Goal: Task Accomplishment & Management: Manage account settings

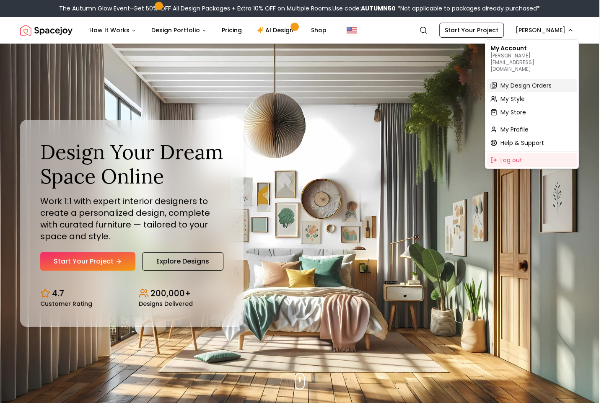
click at [520, 81] on span "My Design Orders" at bounding box center [525, 85] width 51 height 8
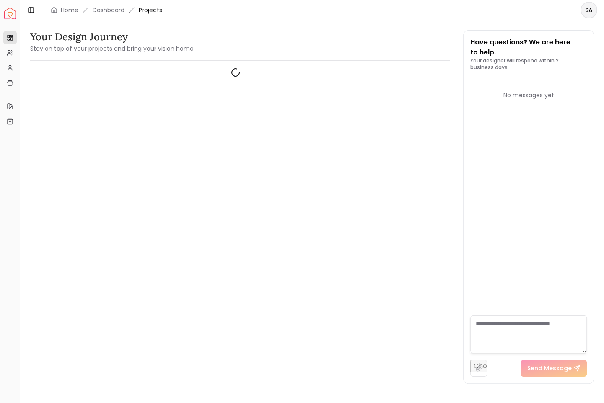
click at [403, 188] on div at bounding box center [235, 229] width 411 height 325
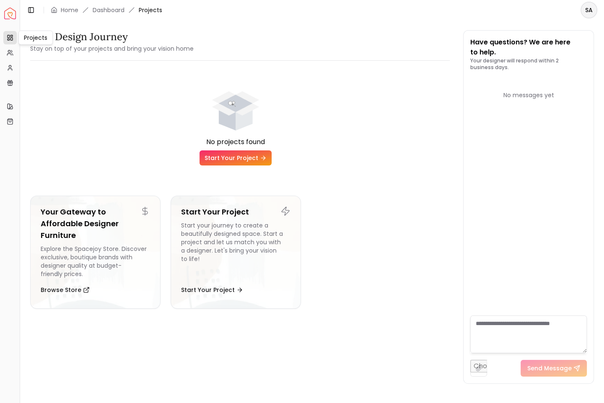
click at [11, 38] on icon at bounding box center [10, 37] width 7 height 7
click at [5, 56] on link "My Referrals" at bounding box center [9, 52] width 13 height 13
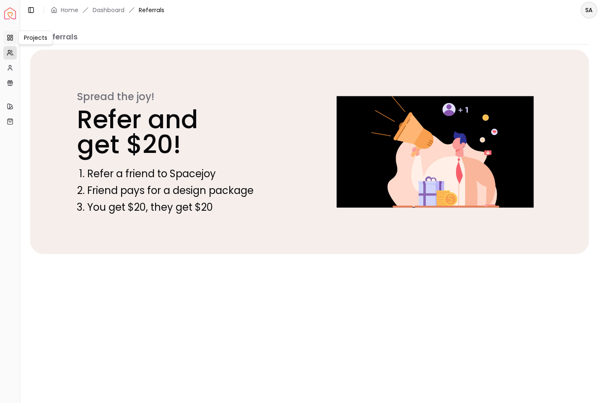
click at [10, 37] on icon at bounding box center [10, 37] width 7 height 7
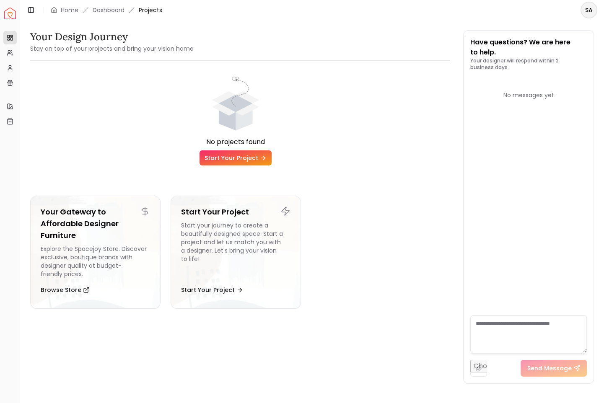
click at [357, 141] on div "No projects found" at bounding box center [235, 142] width 411 height 10
click at [5, 39] on link "Projects" at bounding box center [9, 37] width 13 height 13
click at [7, 49] on icon at bounding box center [10, 52] width 7 height 7
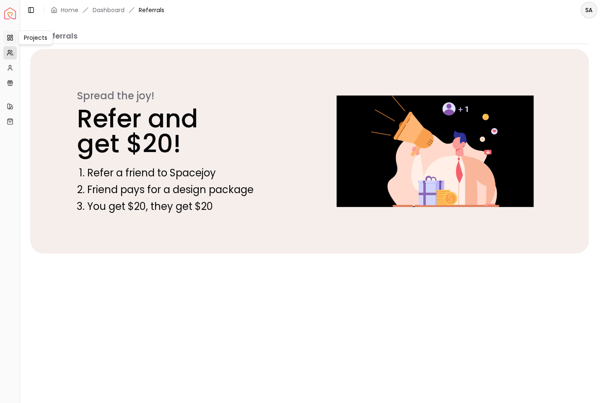
click at [13, 36] on link "Projects" at bounding box center [9, 37] width 13 height 13
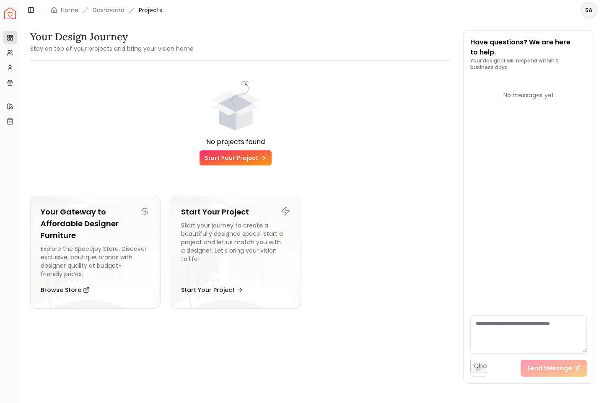
click at [576, 18] on div "SA" at bounding box center [589, 10] width 30 height 17
click at [587, 8] on html "Spacejoy Dashboard Overview Projects My Referrals My Profile Gift Card Balance …" at bounding box center [302, 201] width 604 height 403
click at [223, 72] on div "No projects found Start Your Project Your Gateway to Affordable Designer Furnit…" at bounding box center [235, 191] width 411 height 248
click at [14, 65] on link "My Profile" at bounding box center [9, 67] width 13 height 13
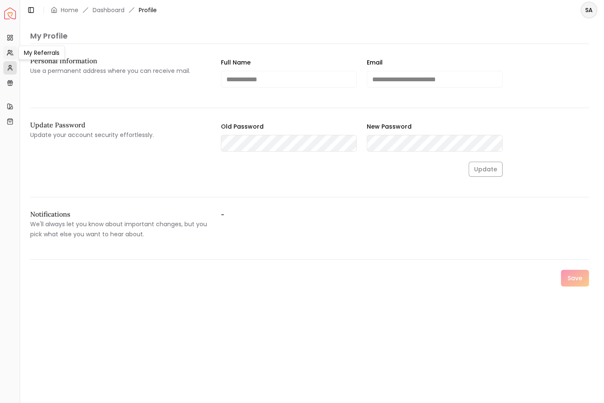
click at [13, 49] on link "My Referrals" at bounding box center [9, 52] width 13 height 13
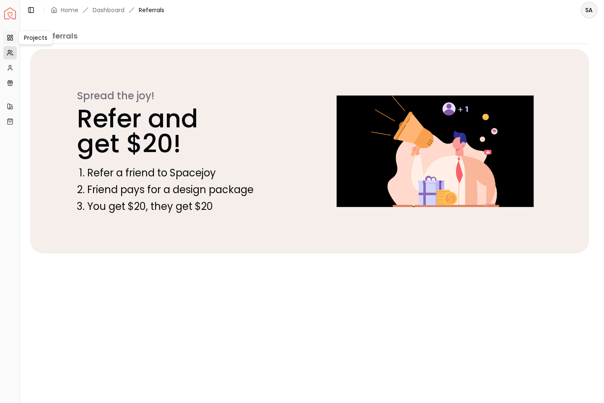
click at [10, 39] on rect at bounding box center [11, 39] width 2 height 3
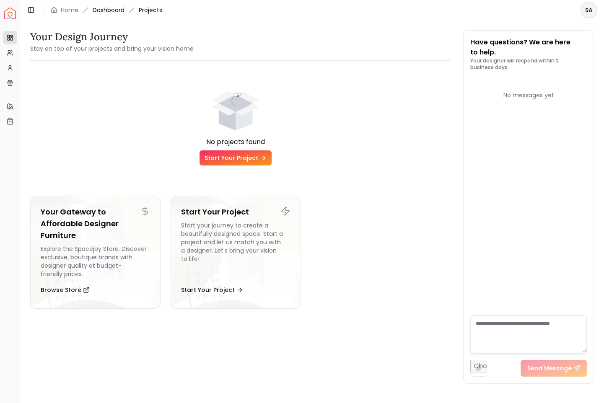
click at [110, 8] on link "Dashboard" at bounding box center [109, 10] width 32 height 8
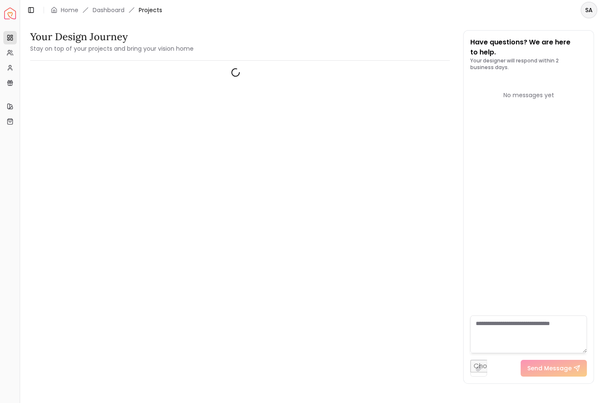
click at [598, 11] on div "SA" at bounding box center [589, 10] width 30 height 17
click at [592, 9] on html "Spacejoy Dashboard Overview Projects My Referrals My Profile Gift Card Balance …" at bounding box center [302, 201] width 604 height 403
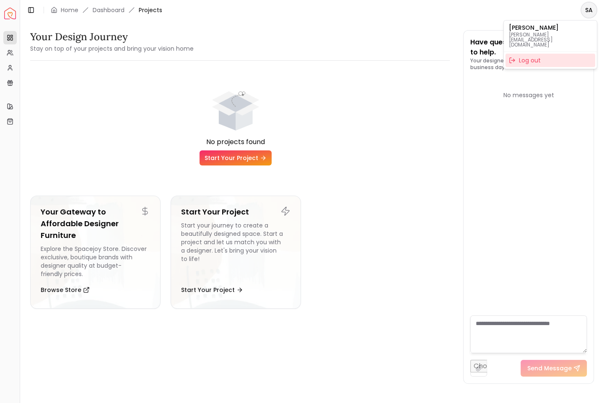
click at [520, 54] on div "Log out" at bounding box center [550, 60] width 90 height 13
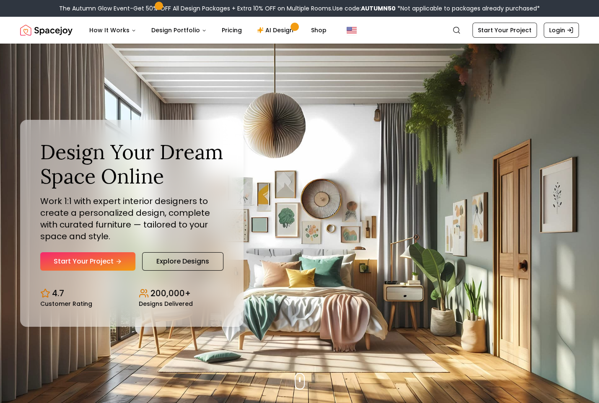
click at [543, 36] on div "Search Start Your Project Login" at bounding box center [513, 30] width 132 height 15
click at [550, 32] on link "Login" at bounding box center [560, 30] width 35 height 15
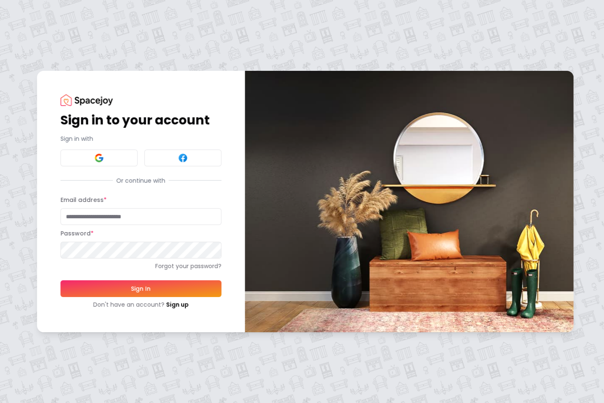
type input "**********"
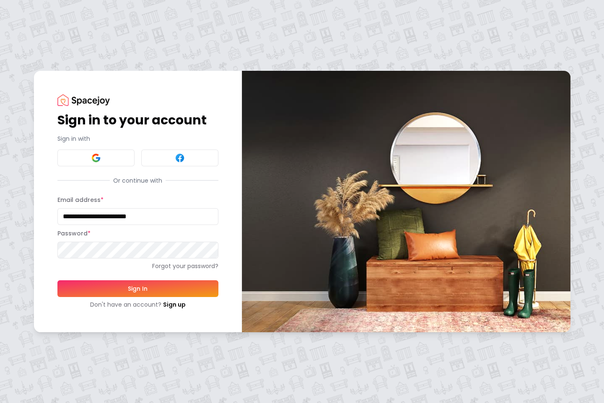
click at [135, 302] on div "Don't have an account? Sign up" at bounding box center [137, 304] width 161 height 8
click at [136, 290] on button "Sign In" at bounding box center [137, 288] width 161 height 17
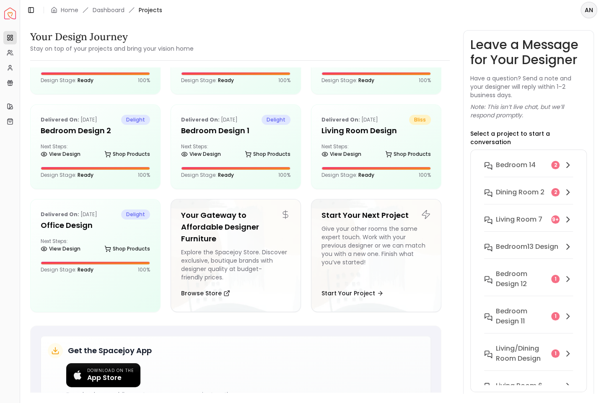
scroll to position [349, 0]
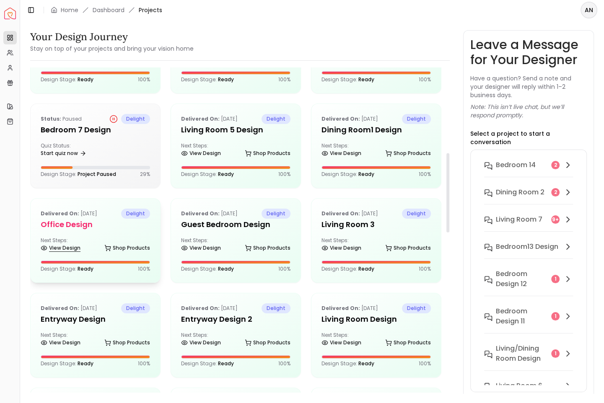
click at [70, 248] on link "View Design" at bounding box center [61, 248] width 40 height 12
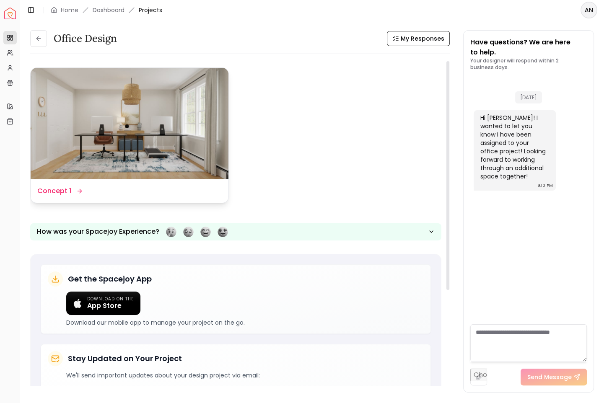
click at [77, 184] on div "Design Name Concept 1" at bounding box center [130, 190] width 198 height 23
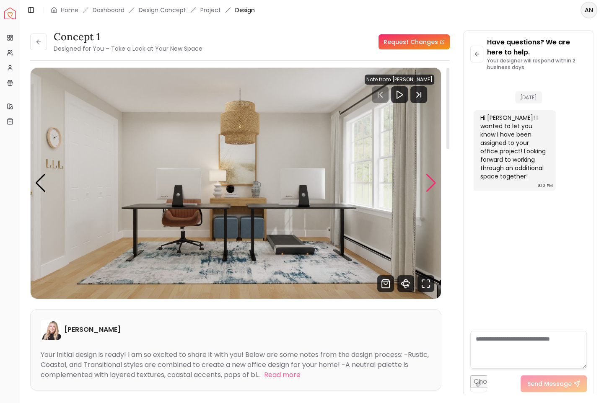
click at [431, 182] on div "Next slide" at bounding box center [430, 183] width 11 height 18
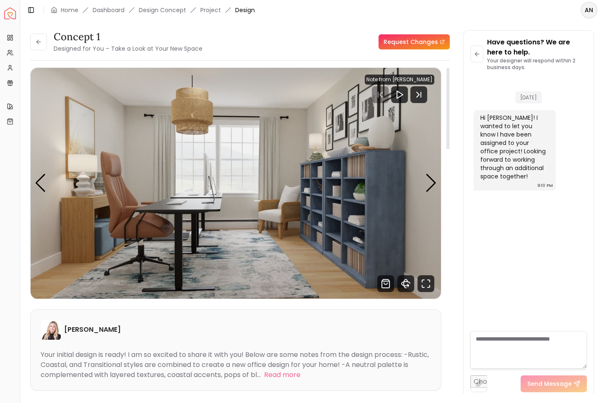
click at [47, 186] on img "2 / 5" at bounding box center [236, 183] width 410 height 231
drag, startPoint x: 43, startPoint y: 189, endPoint x: 48, endPoint y: 187, distance: 5.3
click at [43, 189] on div "Previous slide" at bounding box center [40, 183] width 11 height 18
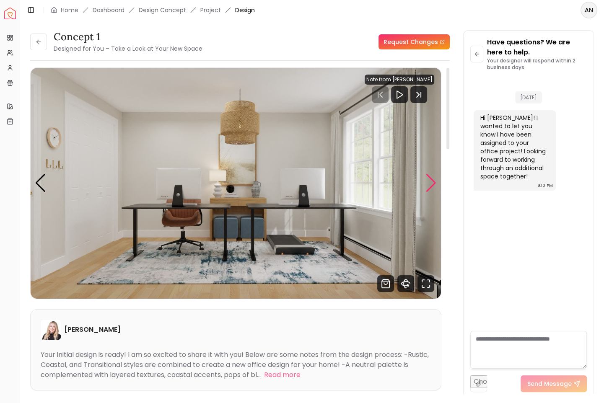
click at [434, 185] on div "Next slide" at bounding box center [430, 183] width 11 height 18
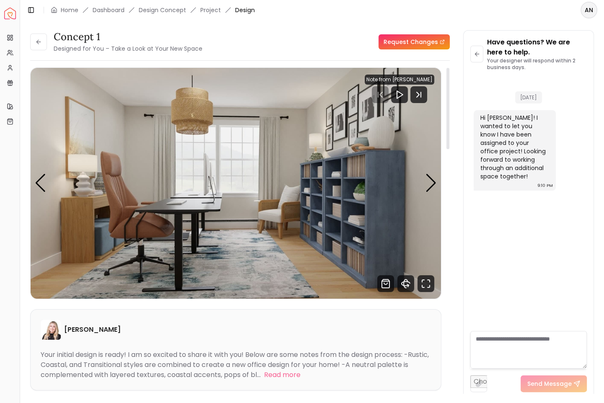
click at [433, 199] on img "2 / 5" at bounding box center [236, 183] width 410 height 231
click at [432, 194] on img "2 / 5" at bounding box center [236, 183] width 410 height 231
click at [431, 191] on div "Next slide" at bounding box center [430, 183] width 11 height 18
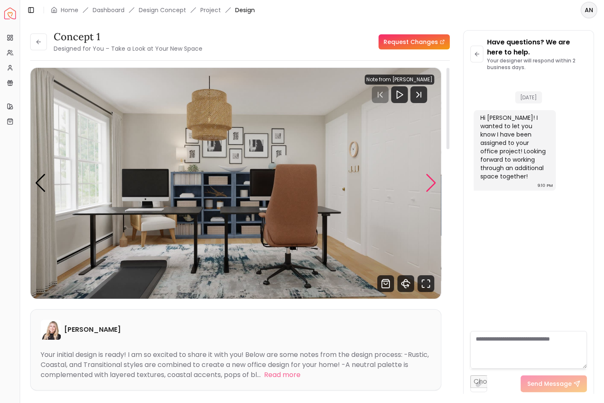
click at [435, 180] on div "Next slide" at bounding box center [430, 183] width 11 height 18
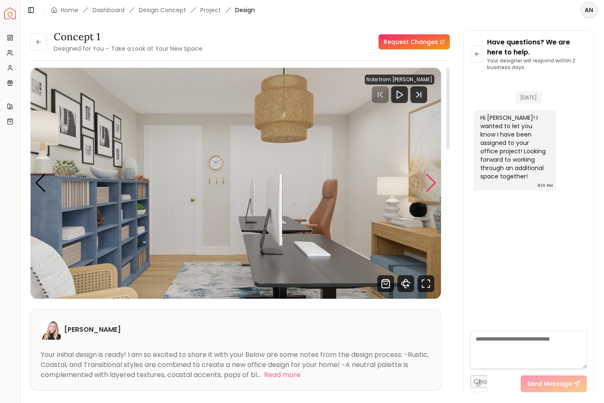
scroll to position [59, 0]
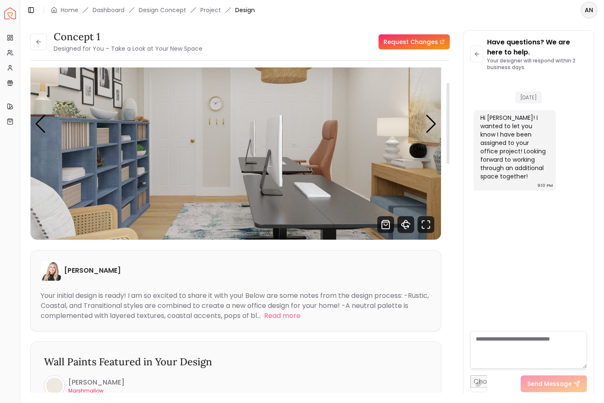
click at [48, 129] on img "4 / 5" at bounding box center [236, 124] width 410 height 231
click at [45, 129] on div "Previous slide" at bounding box center [40, 124] width 11 height 18
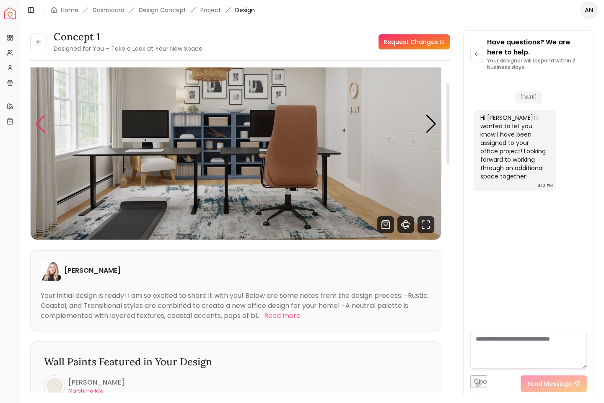
click at [45, 129] on div "Previous slide" at bounding box center [40, 124] width 11 height 18
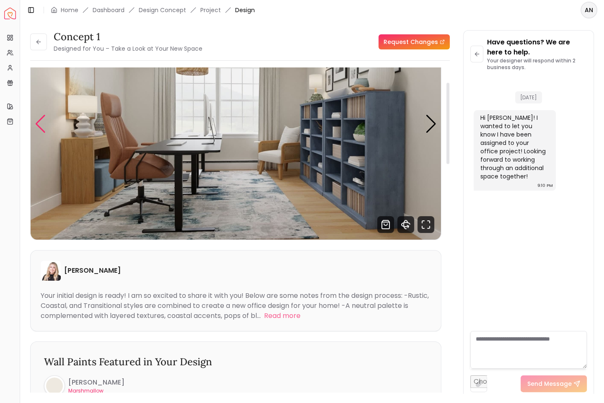
click at [45, 129] on div "Previous slide" at bounding box center [40, 124] width 11 height 18
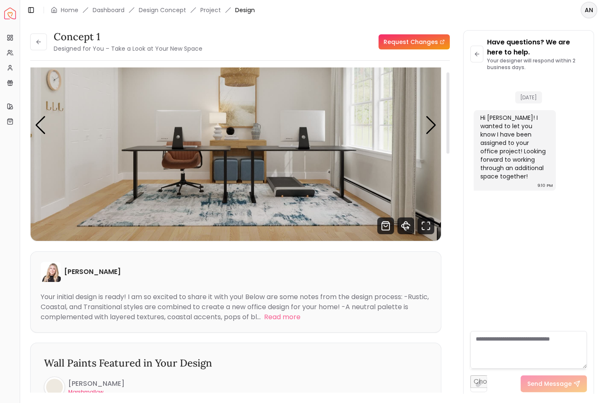
scroll to position [0, 0]
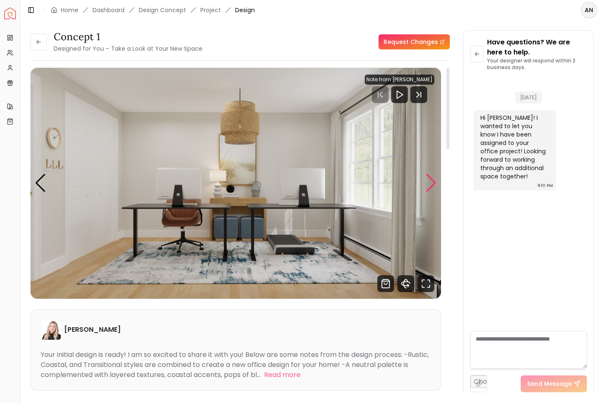
click at [432, 182] on div "Next slide" at bounding box center [430, 183] width 11 height 18
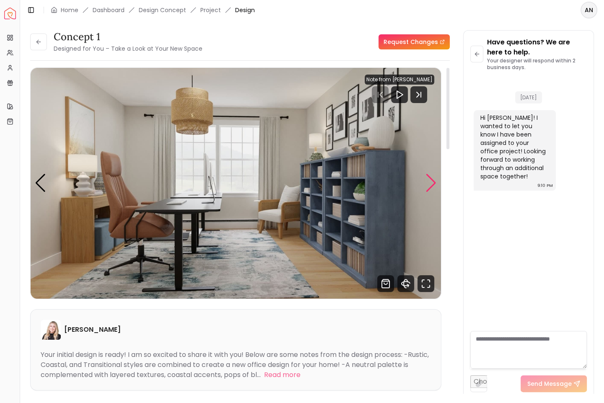
click at [432, 182] on div "Next slide" at bounding box center [430, 183] width 11 height 18
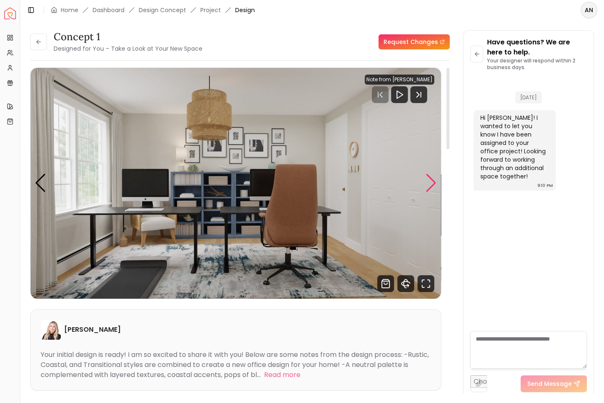
click at [432, 182] on div "Next slide" at bounding box center [430, 183] width 11 height 18
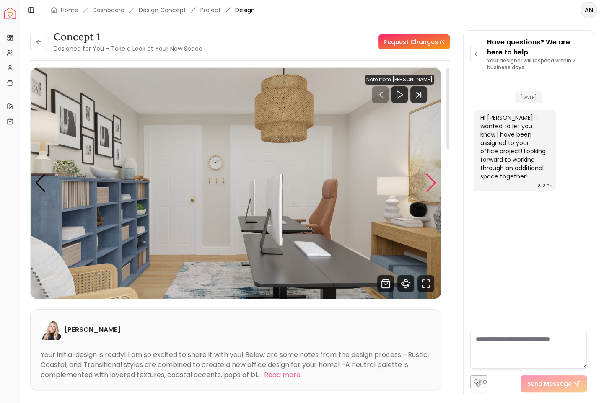
click at [432, 182] on div "Next slide" at bounding box center [430, 183] width 11 height 18
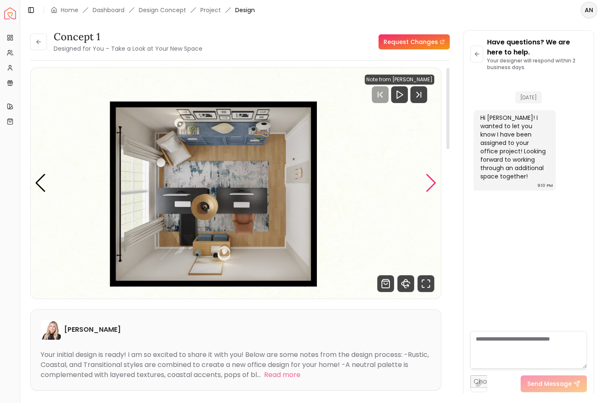
click at [432, 182] on div "Next slide" at bounding box center [430, 183] width 11 height 18
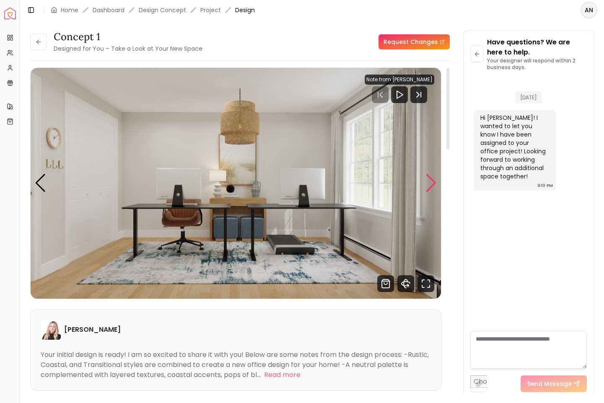
click at [432, 182] on div "Next slide" at bounding box center [430, 183] width 11 height 18
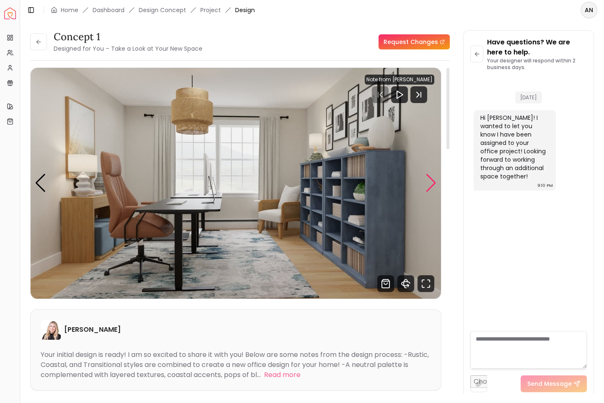
click at [432, 182] on div "Next slide" at bounding box center [430, 183] width 11 height 18
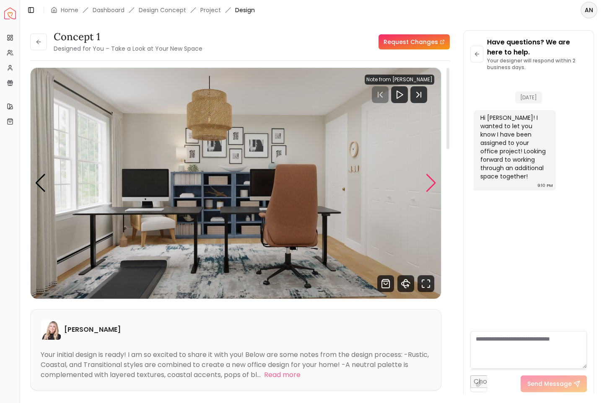
click at [432, 182] on div "Next slide" at bounding box center [430, 183] width 11 height 18
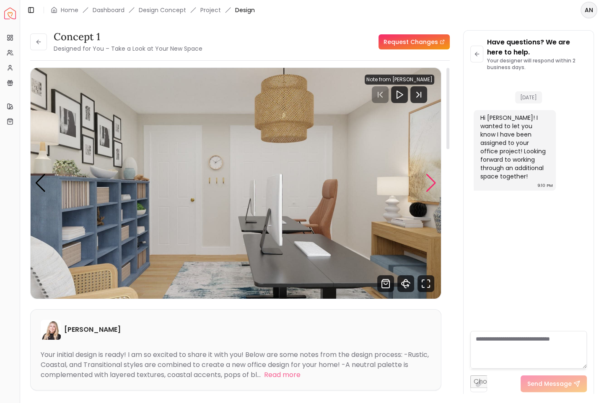
click at [432, 182] on div "Next slide" at bounding box center [430, 183] width 11 height 18
